Goal: Task Accomplishment & Management: Use online tool/utility

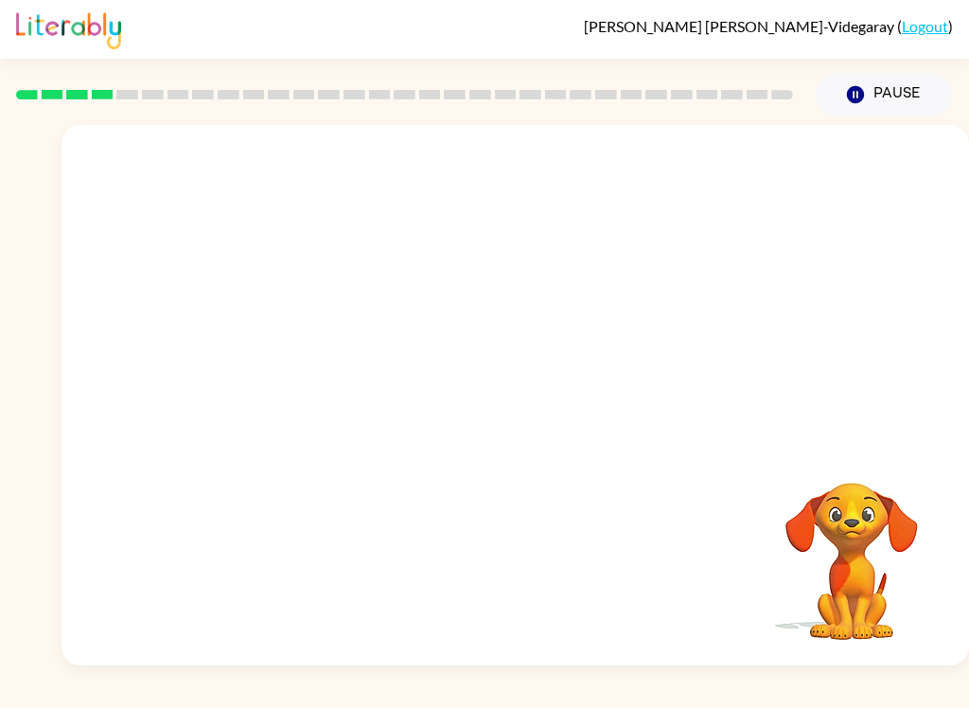
click at [839, 522] on video "Your browser must support playing .mp4 files to use Literably. Please try using…" at bounding box center [851, 547] width 189 height 189
click at [153, 424] on div at bounding box center [516, 284] width 908 height 318
click at [537, 396] on button "button" at bounding box center [515, 404] width 121 height 69
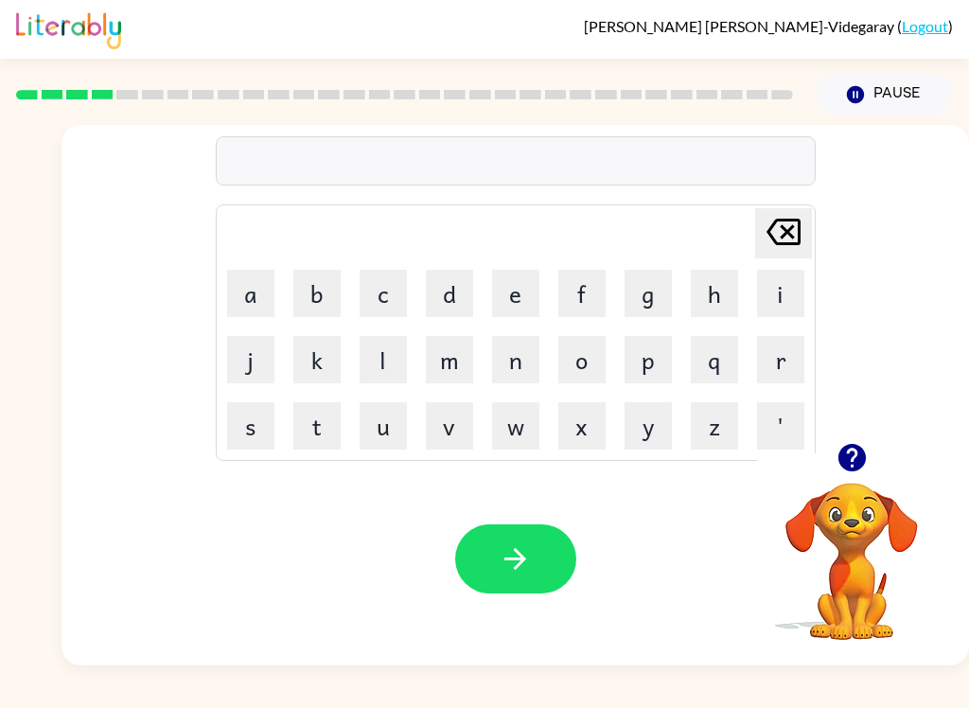
click at [326, 430] on button "t" at bounding box center [316, 425] width 47 height 47
click at [502, 436] on button "w" at bounding box center [515, 425] width 47 height 47
click at [759, 291] on button "i" at bounding box center [780, 293] width 47 height 47
click at [514, 381] on button "n" at bounding box center [515, 359] width 47 height 47
click at [559, 561] on button "button" at bounding box center [515, 558] width 121 height 69
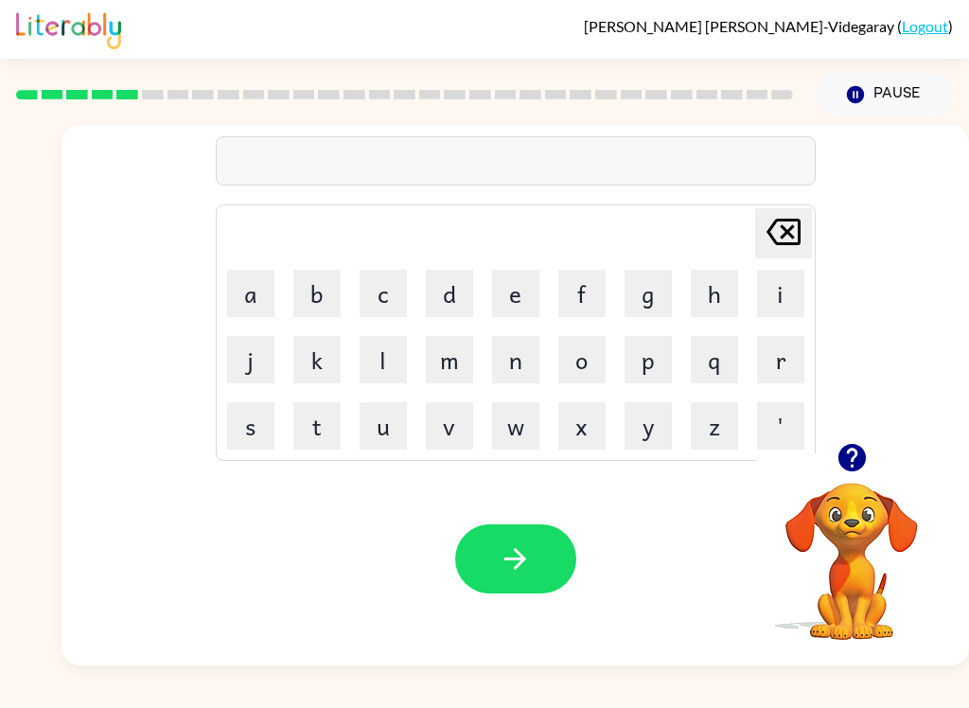
click at [499, 373] on button "n" at bounding box center [515, 359] width 47 height 47
click at [521, 286] on button "e" at bounding box center [515, 293] width 47 height 47
click at [458, 444] on button "v" at bounding box center [449, 425] width 47 height 47
click at [783, 356] on button "r" at bounding box center [780, 359] width 47 height 47
click at [381, 369] on button "l" at bounding box center [383, 359] width 47 height 47
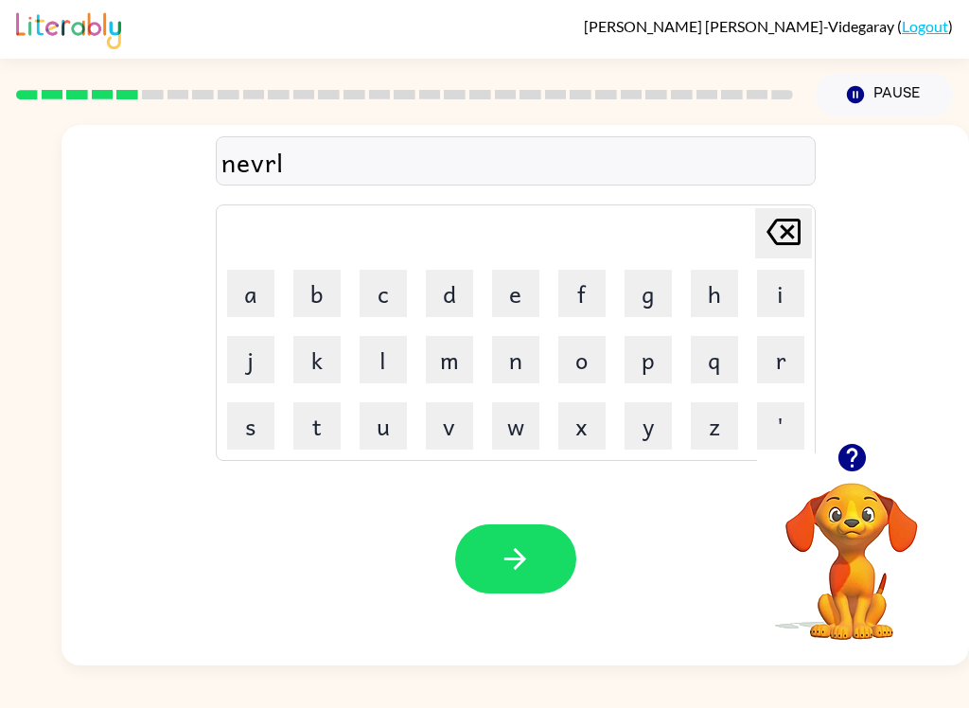
click at [657, 436] on button "y" at bounding box center [648, 425] width 47 height 47
click at [546, 568] on button "button" at bounding box center [515, 558] width 121 height 69
click at [301, 296] on button "b" at bounding box center [316, 293] width 47 height 47
click at [770, 294] on button "i" at bounding box center [780, 293] width 47 height 47
click at [719, 302] on button "h" at bounding box center [714, 293] width 47 height 47
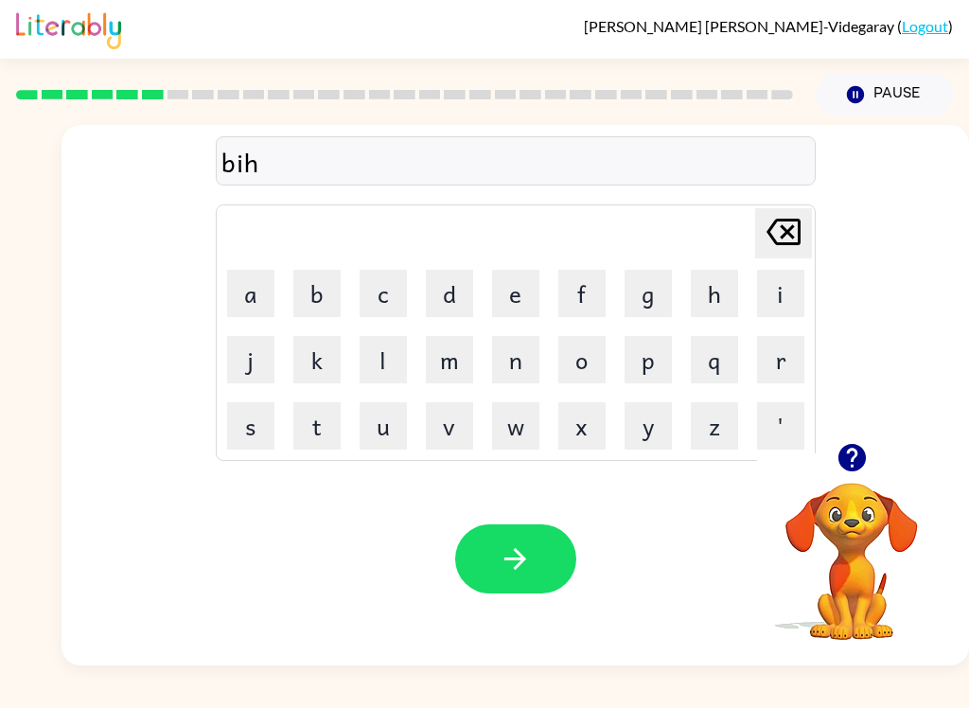
click at [774, 297] on button "i" at bounding box center [780, 293] width 47 height 47
click at [508, 360] on button "n" at bounding box center [515, 359] width 47 height 47
click at [510, 292] on button "e" at bounding box center [515, 293] width 47 height 47
click at [532, 531] on button "button" at bounding box center [515, 558] width 121 height 69
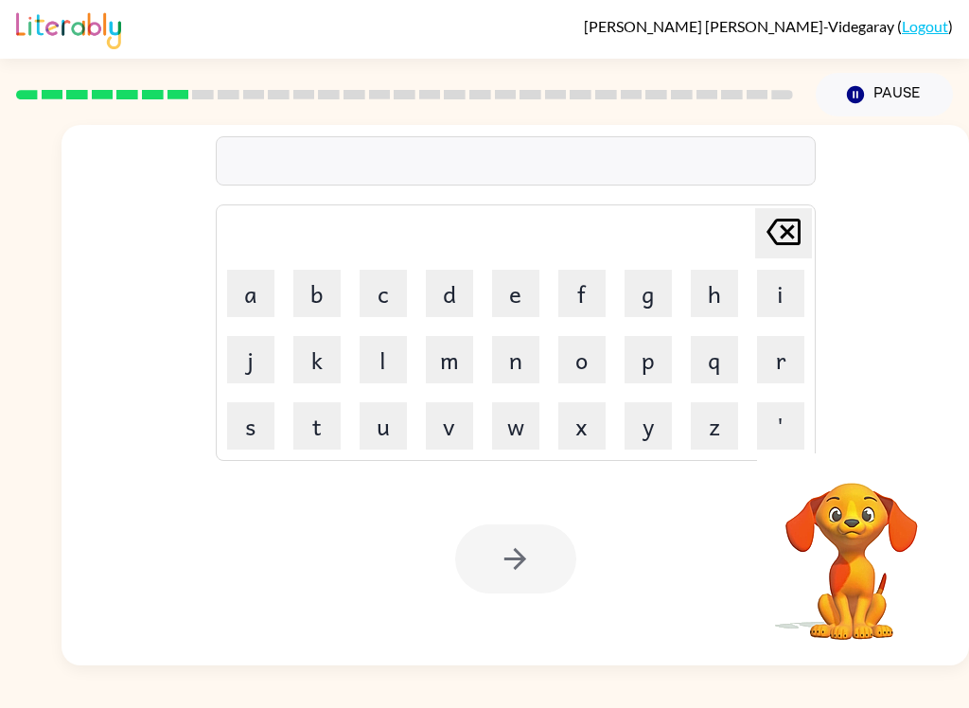
click at [327, 445] on button "t" at bounding box center [316, 425] width 47 height 47
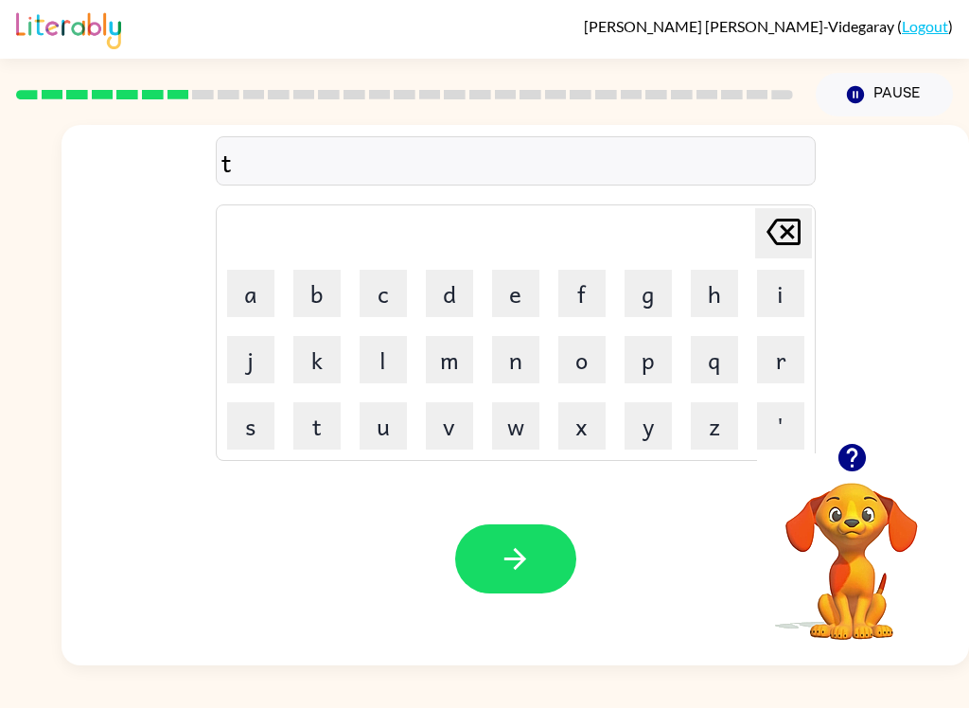
click at [804, 359] on button "r" at bounding box center [780, 359] width 47 height 47
click at [377, 303] on button "c" at bounding box center [383, 293] width 47 height 47
click at [564, 364] on button "o" at bounding box center [582, 359] width 47 height 47
click at [373, 354] on button "l" at bounding box center [383, 359] width 47 height 47
click at [540, 534] on button "button" at bounding box center [515, 558] width 121 height 69
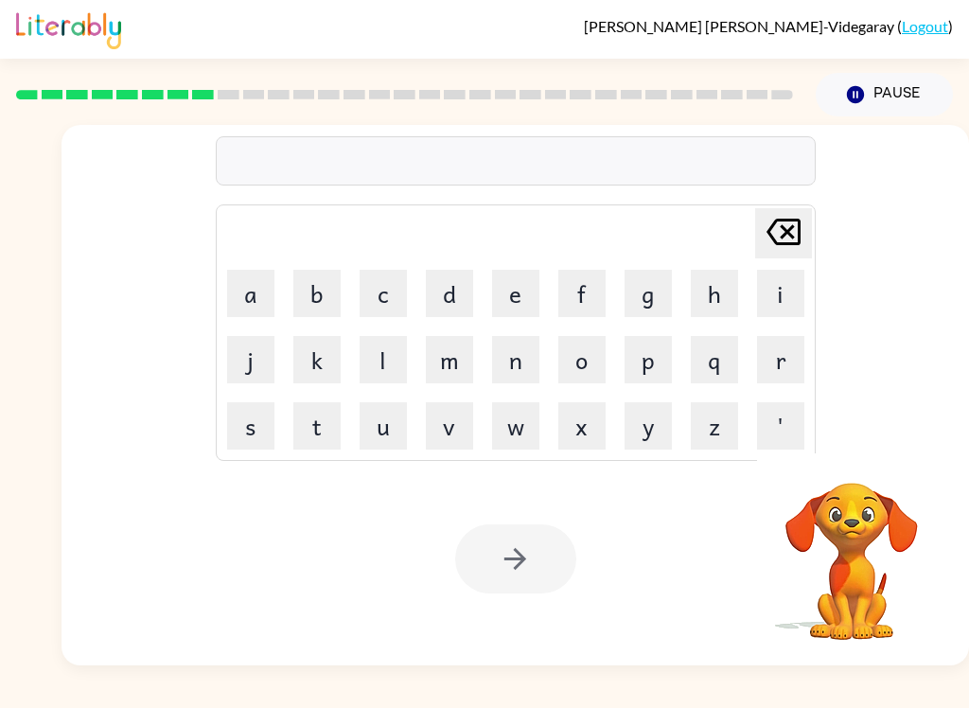
click at [434, 367] on button "m" at bounding box center [449, 359] width 47 height 47
click at [765, 285] on button "i" at bounding box center [780, 293] width 47 height 47
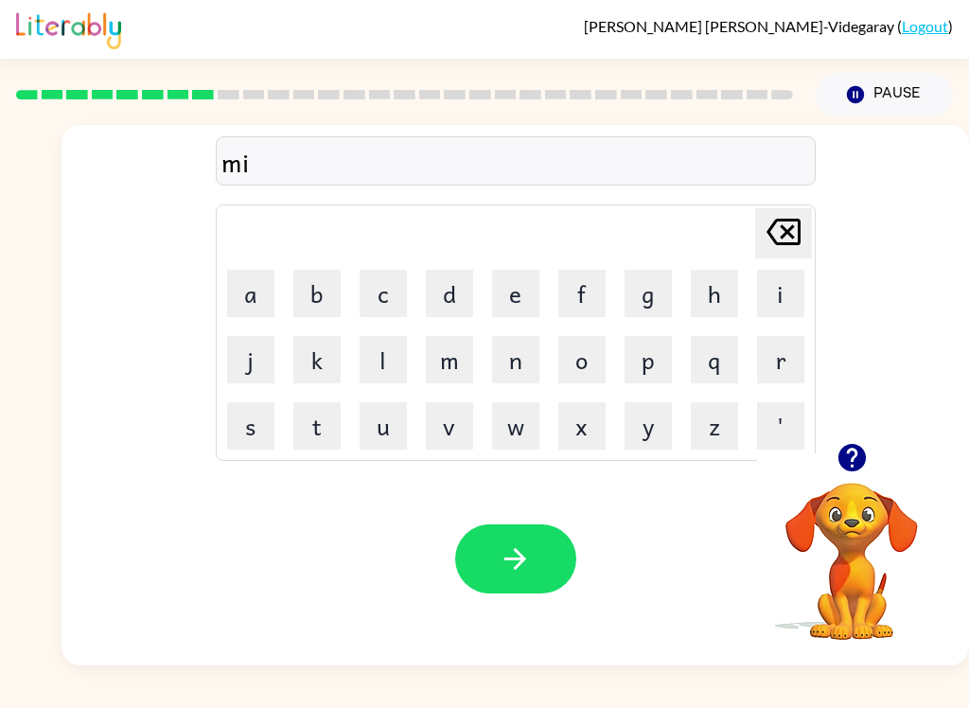
click at [771, 379] on button "r" at bounding box center [780, 359] width 47 height 47
click at [778, 312] on button "i" at bounding box center [780, 293] width 47 height 47
click at [385, 288] on button "c" at bounding box center [383, 293] width 47 height 47
click at [580, 376] on button "o" at bounding box center [582, 359] width 47 height 47
click at [374, 356] on button "l" at bounding box center [383, 359] width 47 height 47
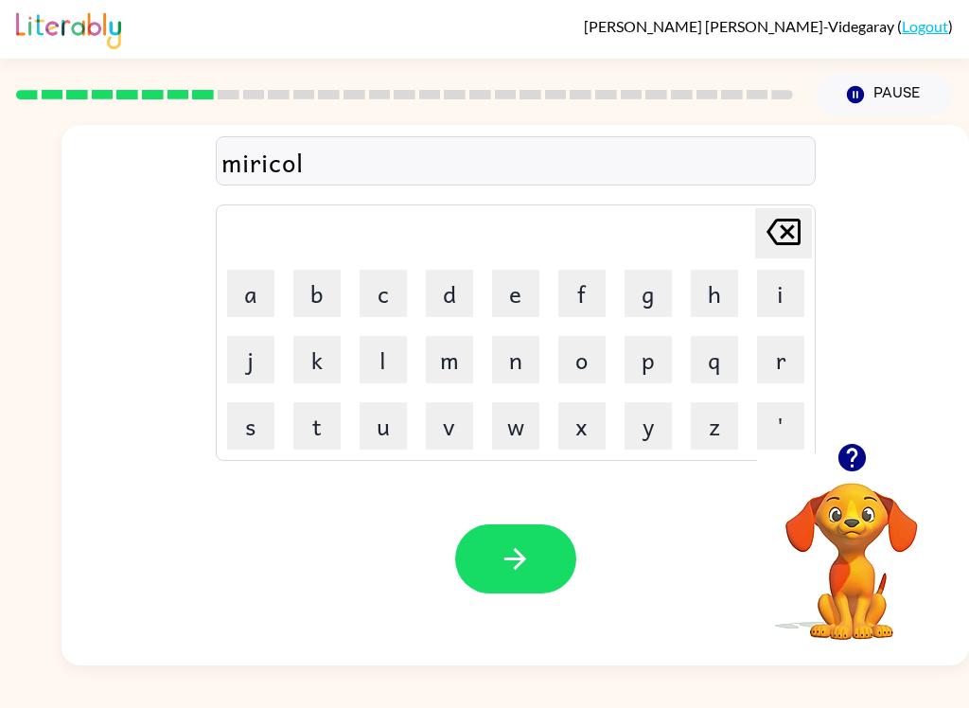
click at [523, 565] on icon "button" at bounding box center [515, 558] width 33 height 33
click at [520, 375] on button "n" at bounding box center [515, 359] width 47 height 47
click at [780, 294] on button "i" at bounding box center [780, 293] width 47 height 47
click at [465, 364] on button "m" at bounding box center [449, 359] width 47 height 47
click at [334, 289] on button "b" at bounding box center [316, 293] width 47 height 47
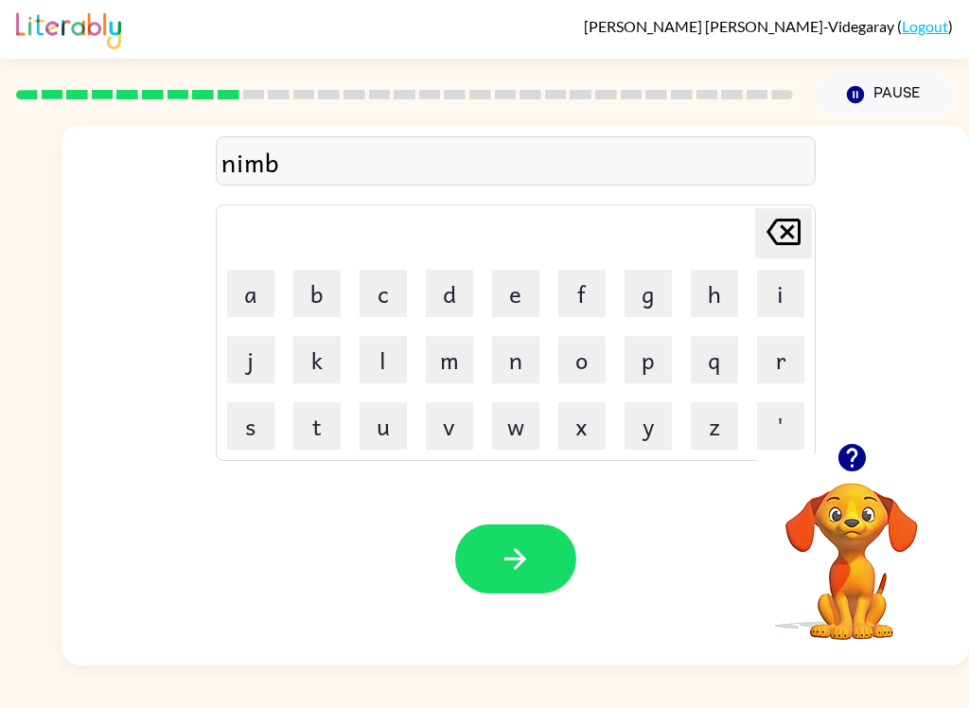
click at [582, 370] on button "o" at bounding box center [582, 359] width 47 height 47
click at [392, 352] on button "l" at bounding box center [383, 359] width 47 height 47
click at [506, 534] on button "button" at bounding box center [515, 558] width 121 height 69
click at [392, 413] on button "u" at bounding box center [383, 425] width 47 height 47
click at [493, 378] on button "n" at bounding box center [515, 359] width 47 height 47
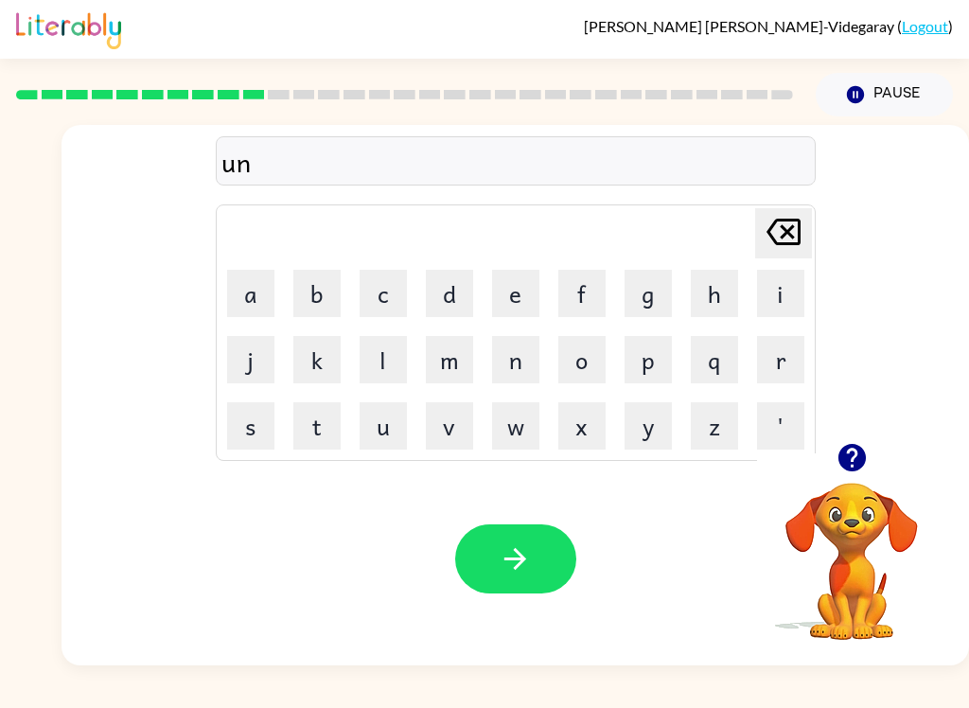
click at [599, 300] on button "f" at bounding box center [582, 293] width 47 height 47
click at [581, 351] on button "o" at bounding box center [582, 359] width 47 height 47
click at [381, 351] on button "l" at bounding box center [383, 359] width 47 height 47
click at [309, 427] on button "t" at bounding box center [316, 425] width 47 height 47
click at [518, 563] on icon "button" at bounding box center [515, 558] width 33 height 33
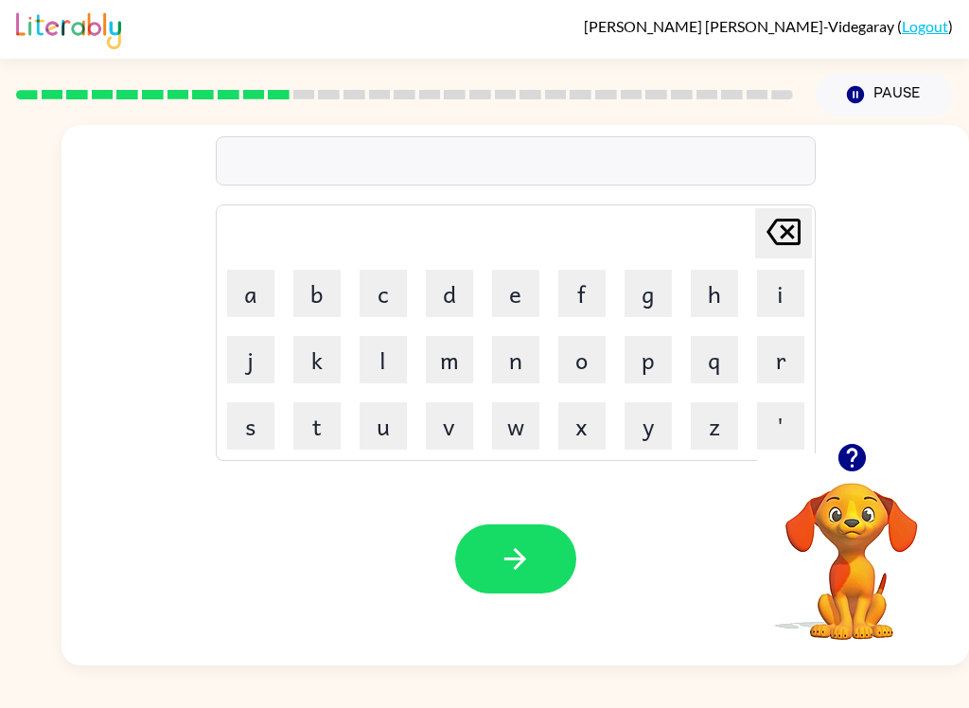
click at [307, 426] on button "t" at bounding box center [316, 425] width 47 height 47
click at [706, 305] on button "h" at bounding box center [714, 293] width 47 height 47
click at [583, 353] on button "o" at bounding box center [582, 359] width 47 height 47
click at [323, 445] on button "t" at bounding box center [316, 425] width 47 height 47
click at [508, 570] on icon "button" at bounding box center [515, 558] width 33 height 33
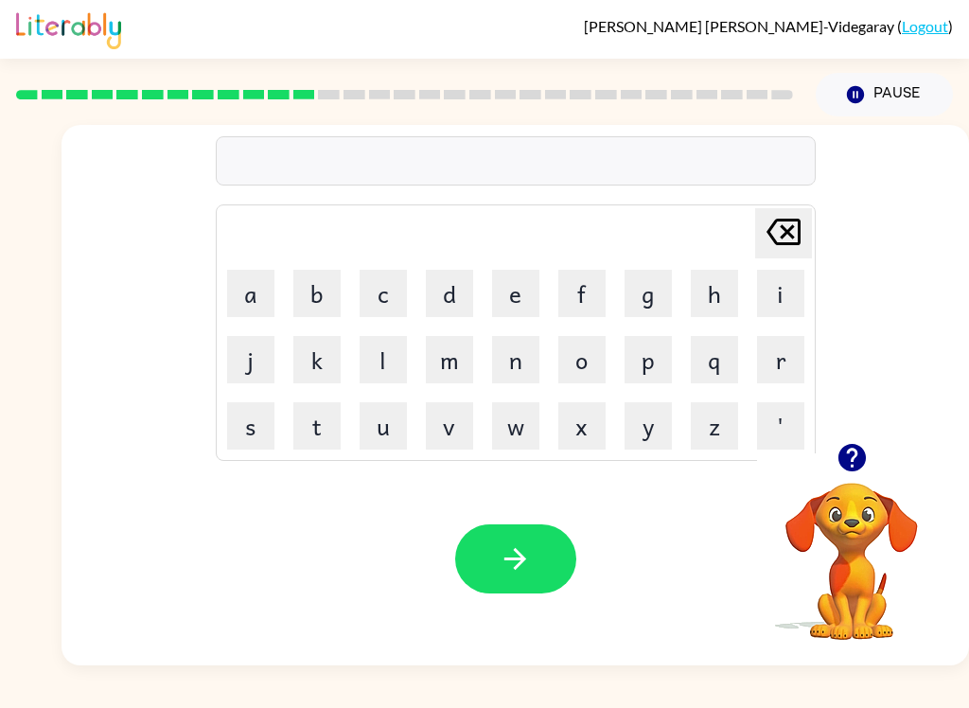
click at [523, 313] on button "e" at bounding box center [515, 293] width 47 height 47
click at [450, 311] on button "d" at bounding box center [449, 293] width 47 height 47
click at [435, 288] on button "d" at bounding box center [449, 293] width 47 height 47
click at [790, 239] on icon "Delete Delete last character input" at bounding box center [783, 231] width 45 height 45
click at [789, 238] on icon at bounding box center [784, 232] width 34 height 27
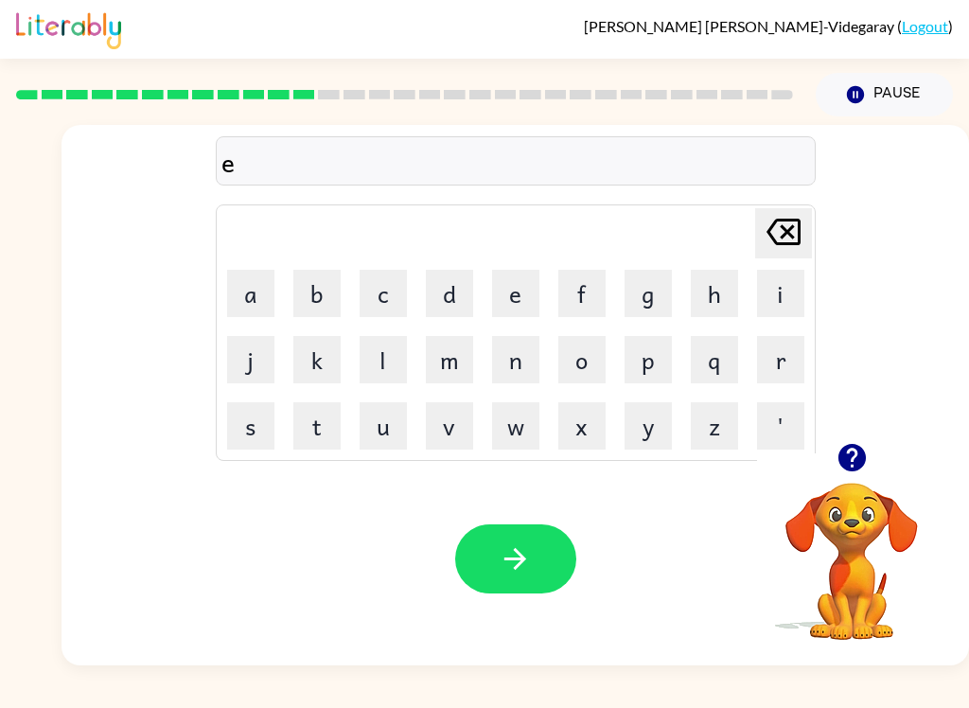
click at [770, 252] on icon "Delete Delete last character input" at bounding box center [783, 231] width 45 height 45
click at [321, 315] on button "b" at bounding box center [316, 293] width 47 height 47
click at [320, 314] on button "b" at bounding box center [316, 293] width 47 height 47
click at [769, 244] on icon "Delete Delete last character input" at bounding box center [783, 231] width 45 height 45
click at [531, 290] on button "e" at bounding box center [515, 293] width 47 height 47
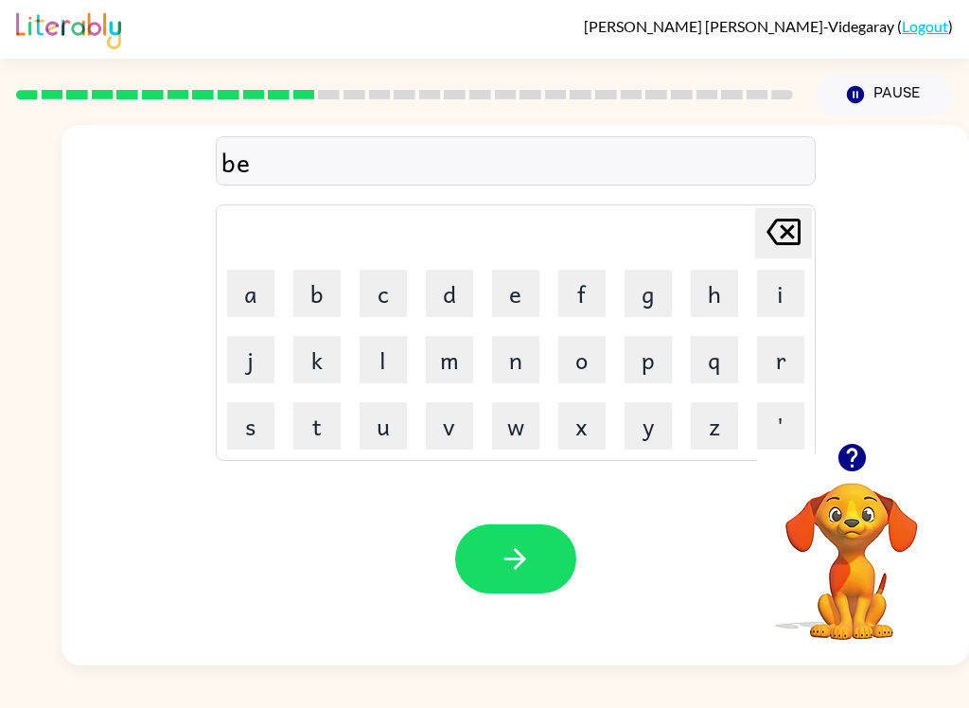
click at [458, 307] on button "d" at bounding box center [449, 293] width 47 height 47
click at [324, 426] on button "t" at bounding box center [316, 425] width 47 height 47
click at [765, 288] on button "i" at bounding box center [780, 293] width 47 height 47
click at [450, 382] on button "m" at bounding box center [449, 359] width 47 height 47
click at [523, 293] on button "e" at bounding box center [515, 293] width 47 height 47
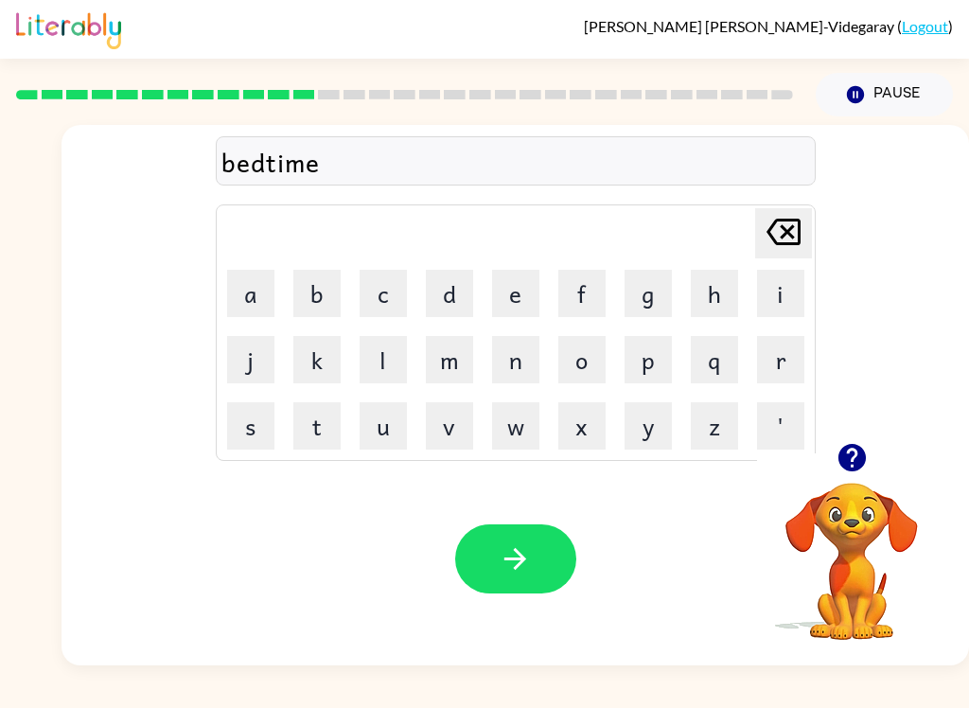
click at [495, 526] on button "button" at bounding box center [515, 558] width 121 height 69
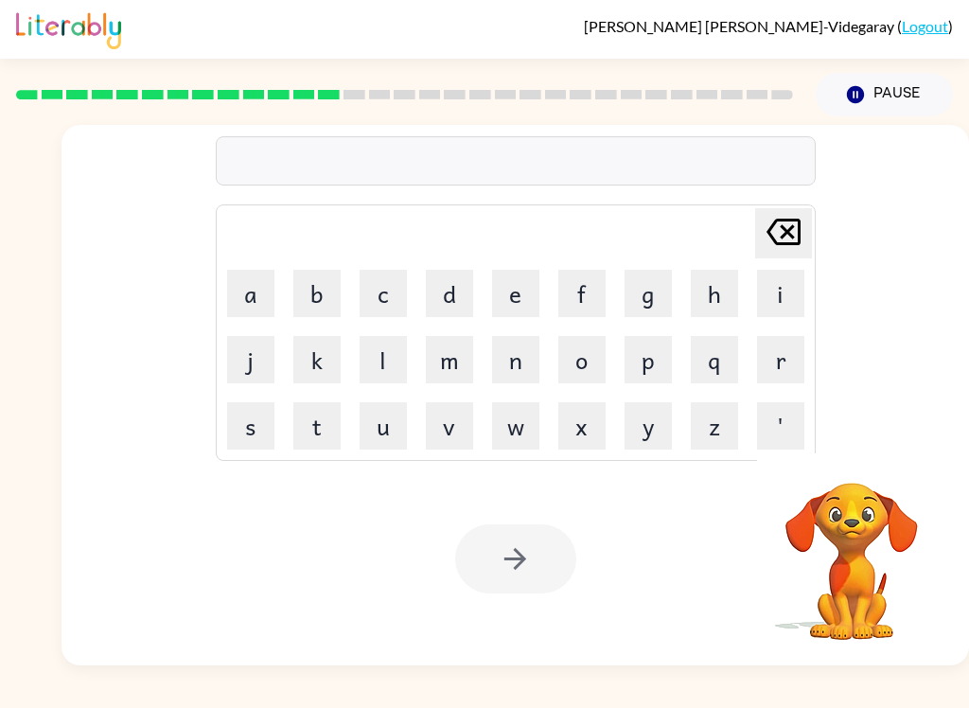
click at [930, 29] on link "Logout" at bounding box center [925, 26] width 46 height 18
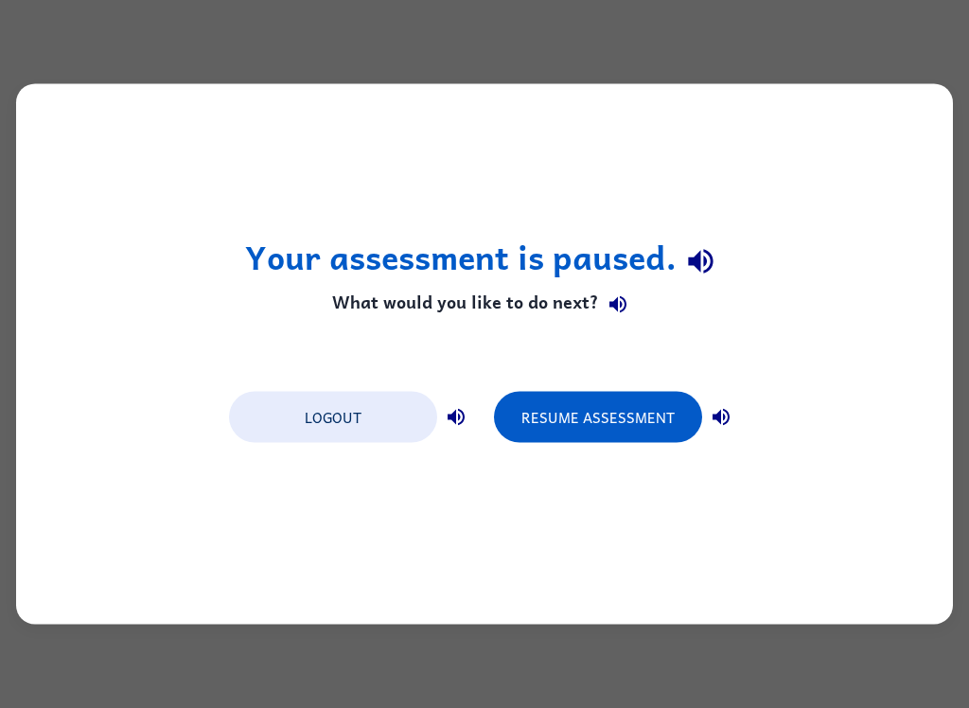
click at [325, 421] on button "Logout" at bounding box center [333, 417] width 208 height 51
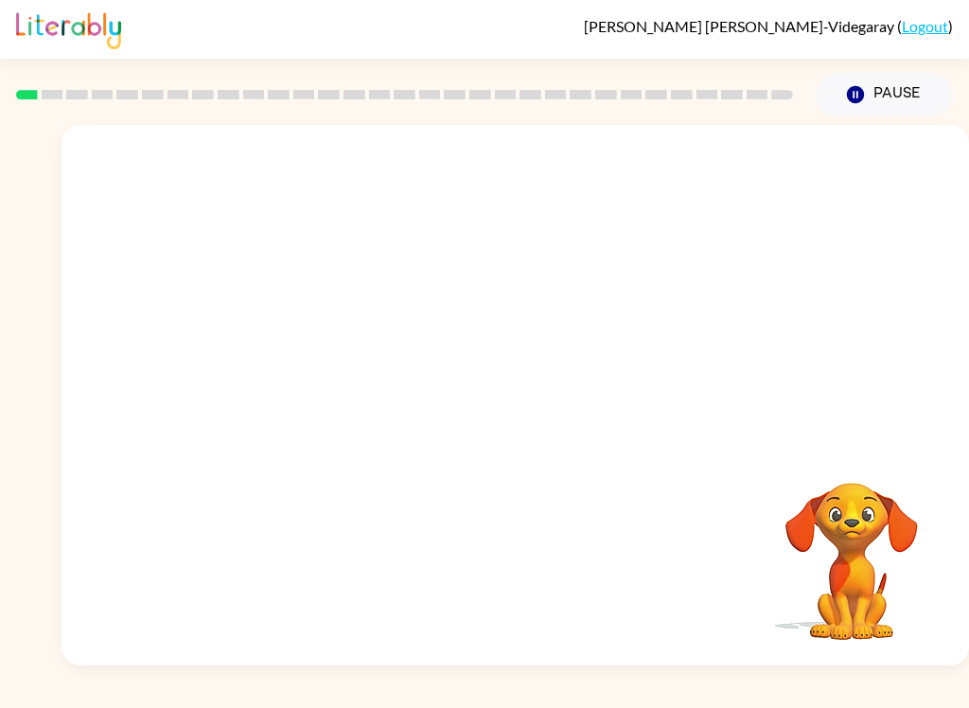
click at [855, 449] on div "Your browser must support playing .mp4 files to use Literably. Please try using…" at bounding box center [516, 395] width 908 height 541
